Goal: Book appointment/travel/reservation

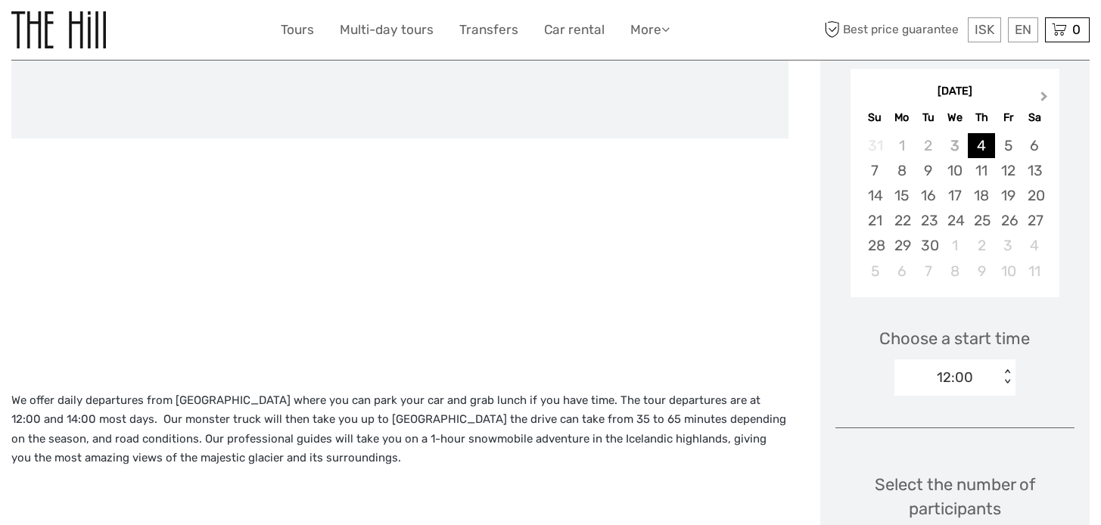
scroll to position [216, 0]
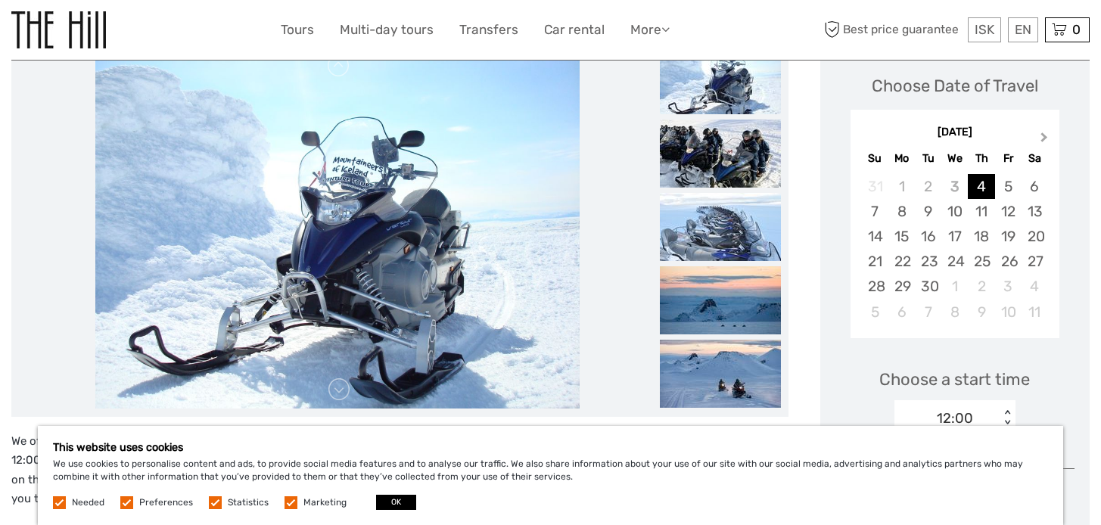
click at [1047, 96] on div "Choose Date of Travel Next Month September 2025 Su Mo Tu We Th Fr Sa 31 1 2 3 4…" at bounding box center [955, 201] width 239 height 294
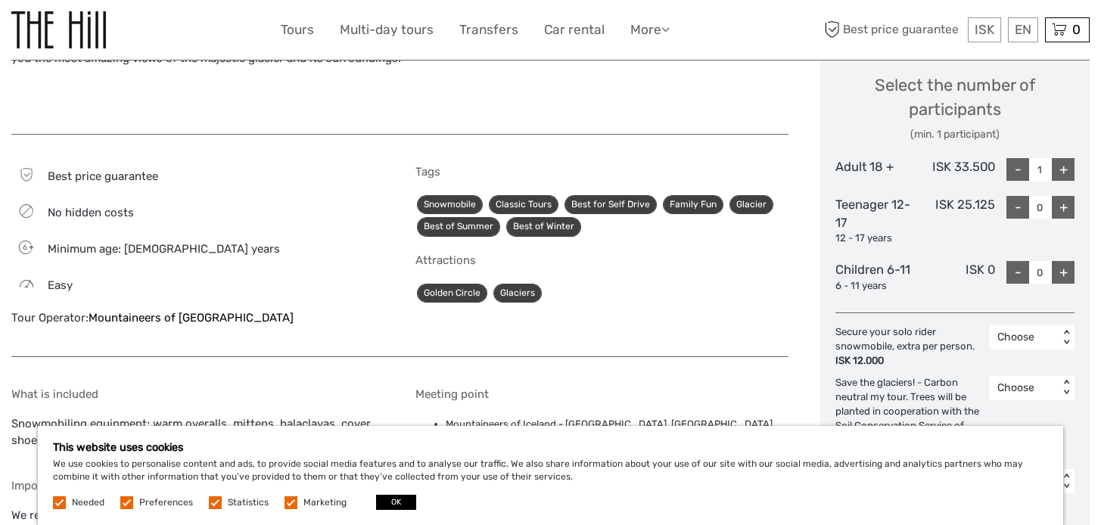
scroll to position [696, 0]
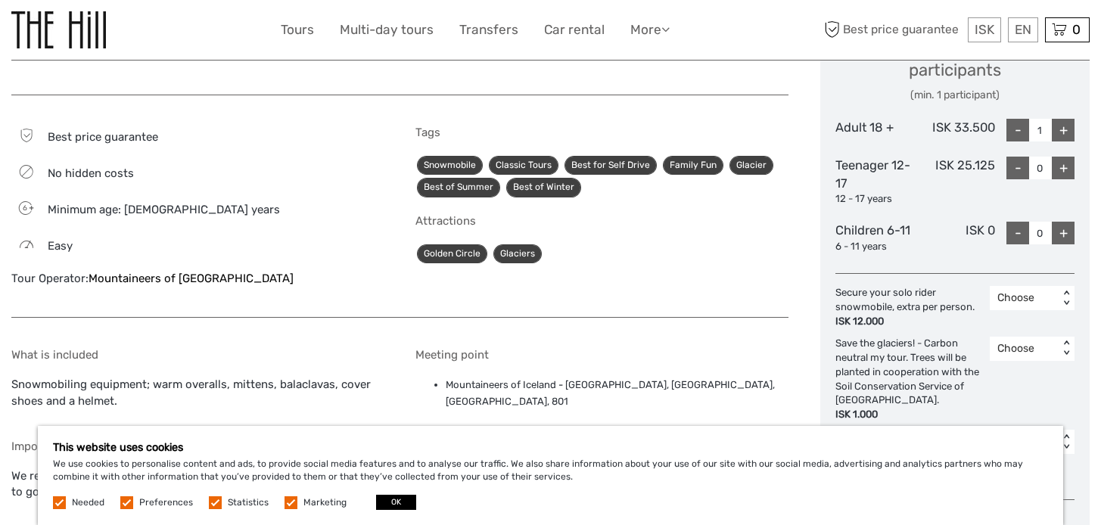
click at [1069, 129] on div "+" at bounding box center [1063, 130] width 23 height 23
click at [1020, 130] on div "-" at bounding box center [1018, 130] width 23 height 23
type input "2"
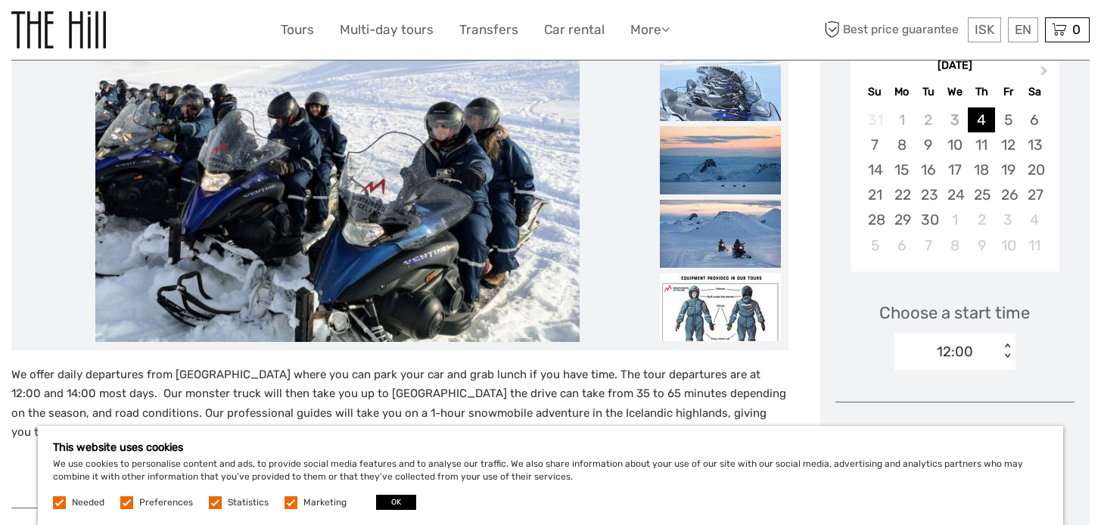
scroll to position [0, 0]
